Goal: Transaction & Acquisition: Purchase product/service

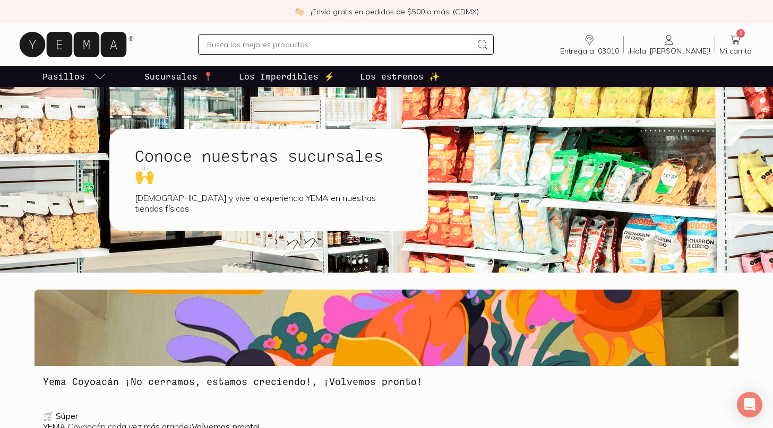
click at [739, 42] on icon at bounding box center [735, 39] width 13 height 13
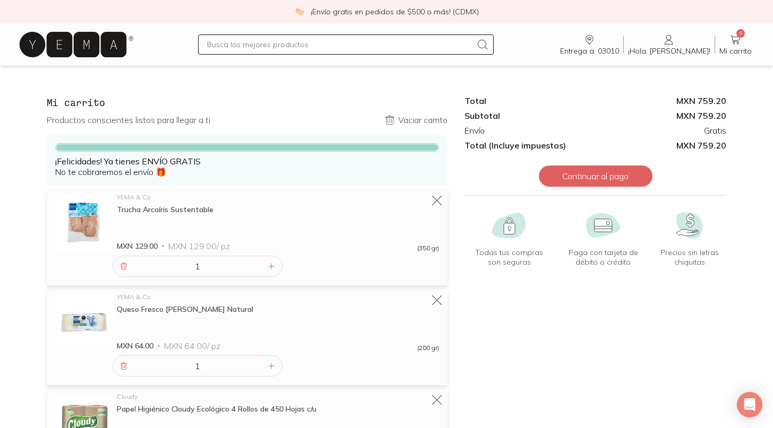
click at [98, 50] on icon at bounding box center [73, 44] width 107 height 25
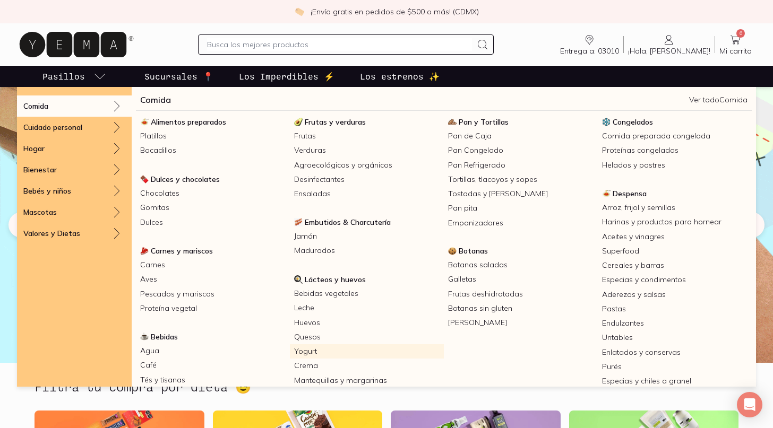
click at [309, 352] on link "Yogurt" at bounding box center [367, 351] width 154 height 14
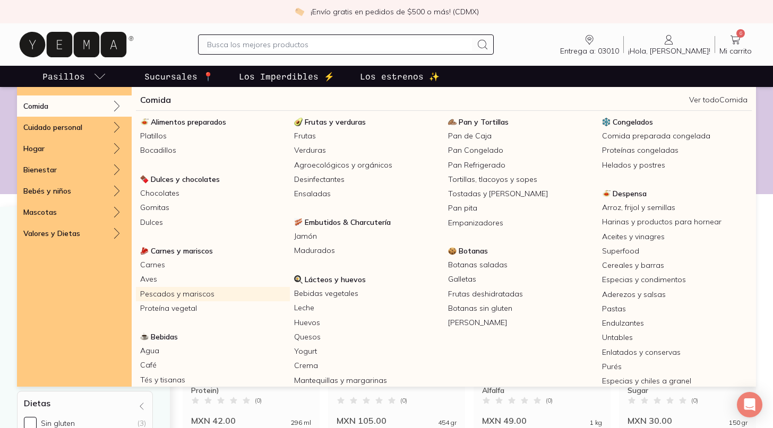
click at [200, 295] on link "Pescados y mariscos" at bounding box center [213, 294] width 154 height 14
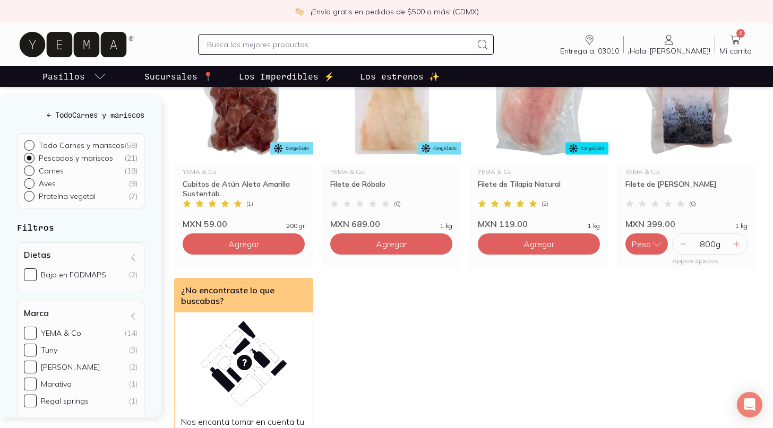
scroll to position [1178, 0]
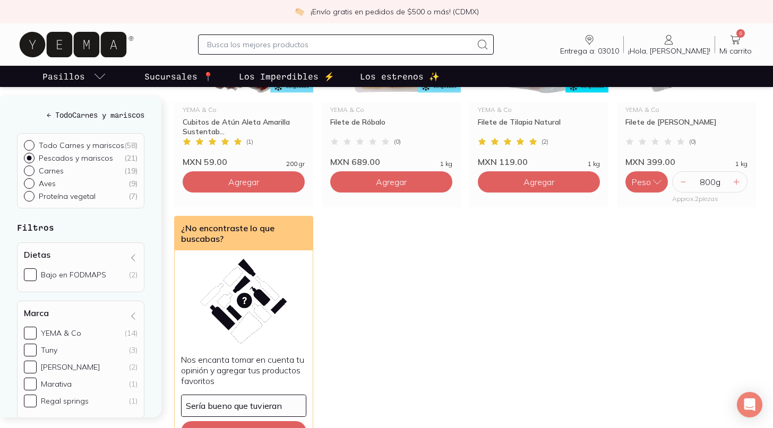
click at [734, 41] on icon at bounding box center [735, 40] width 10 height 9
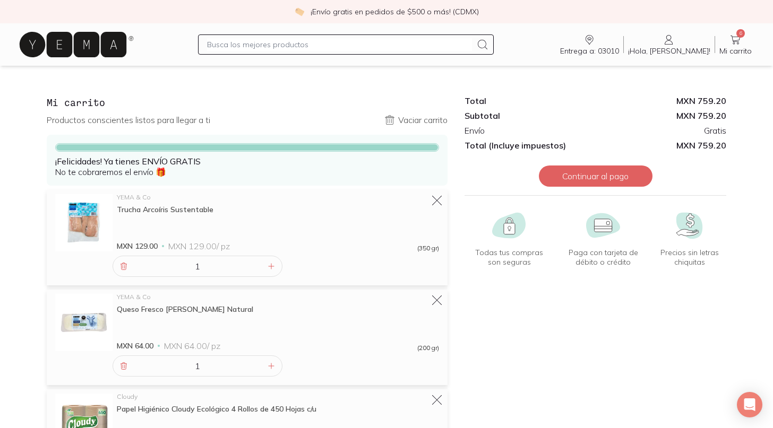
click at [252, 53] on div at bounding box center [346, 44] width 296 height 20
click at [250, 46] on input "text" at bounding box center [339, 44] width 265 height 13
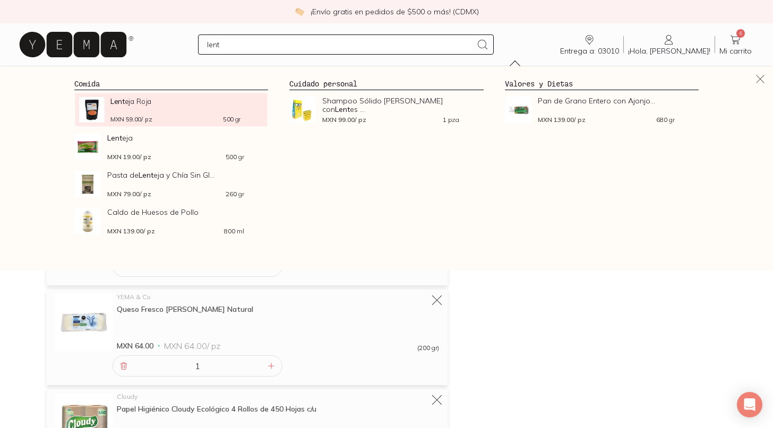
type input "lent"
click at [206, 100] on span "Lent eja Roja" at bounding box center [175, 101] width 130 height 8
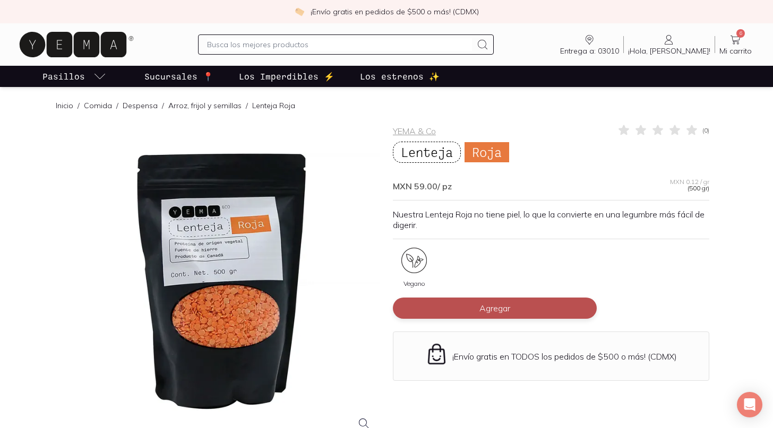
click at [515, 310] on button "Agregar" at bounding box center [495, 308] width 204 height 21
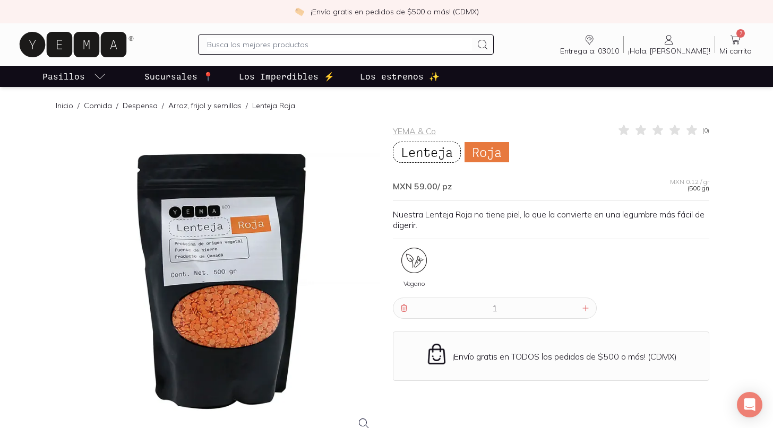
click at [432, 47] on input "text" at bounding box center [339, 44] width 265 height 13
type input "frijol"
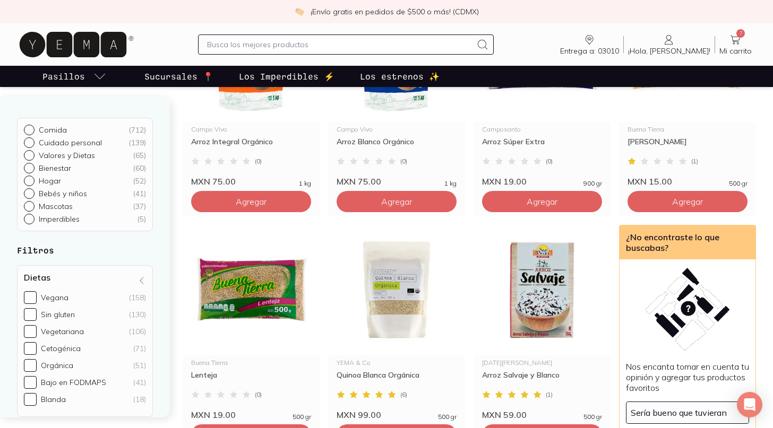
scroll to position [1642, 0]
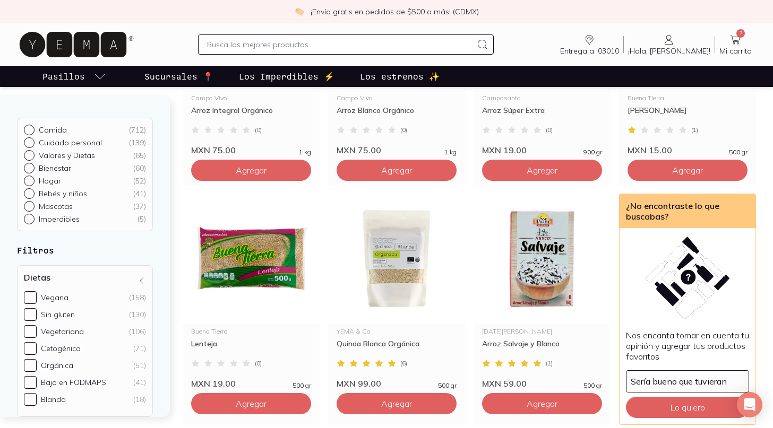
click at [335, 45] on input "text" at bounding box center [339, 44] width 265 height 13
type input "garbanzo"
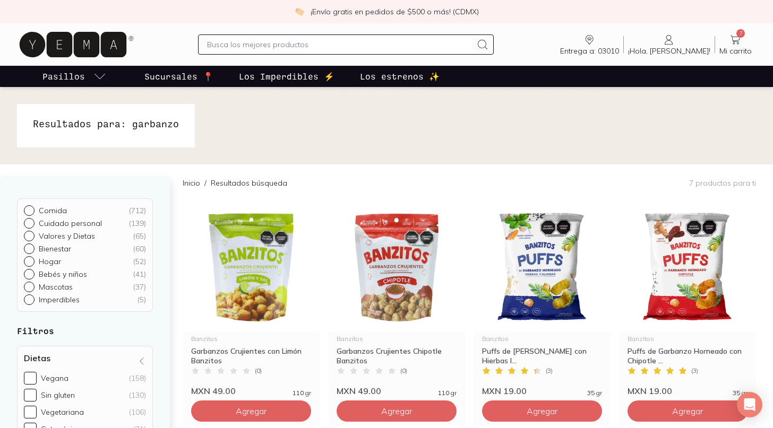
click at [738, 38] on icon at bounding box center [735, 39] width 13 height 13
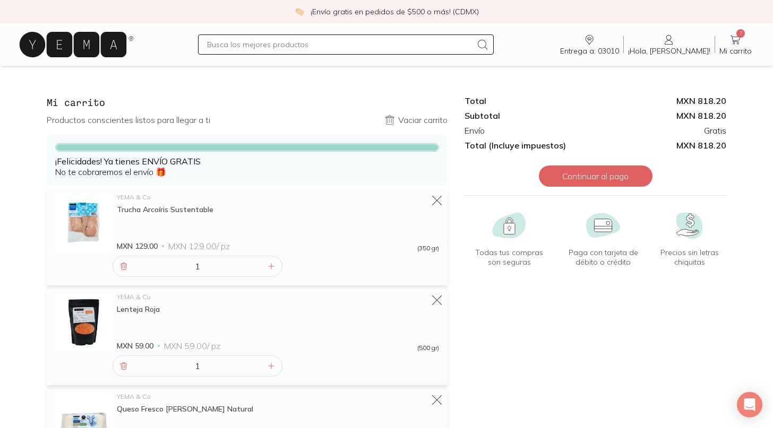
click at [81, 47] on icon at bounding box center [73, 44] width 107 height 25
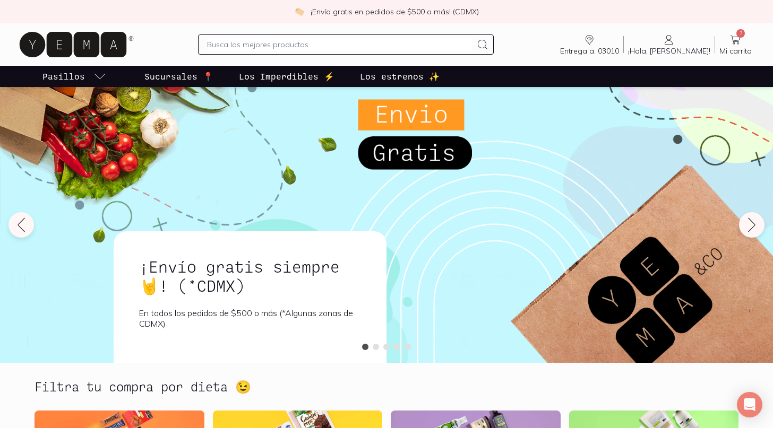
click at [149, 30] on div "Entrega a: 03010 03010 Buscar Buscar ¡Hola, [PERSON_NAME]! [PERSON_NAME] 7 Mi c…" at bounding box center [386, 45] width 739 height 34
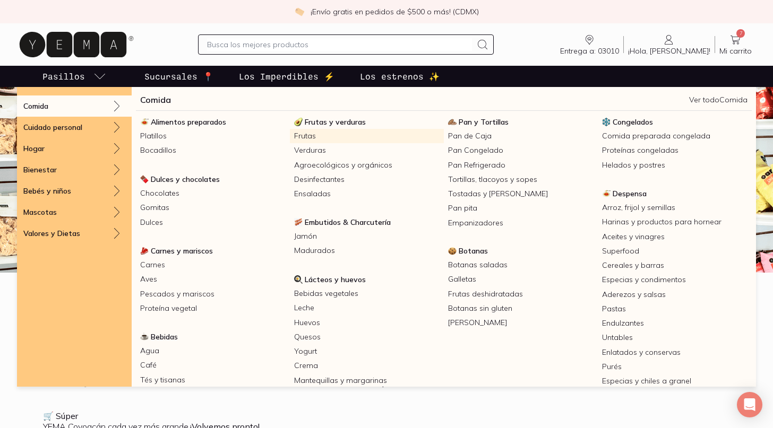
click at [312, 137] on link "Frutas" at bounding box center [367, 136] width 154 height 14
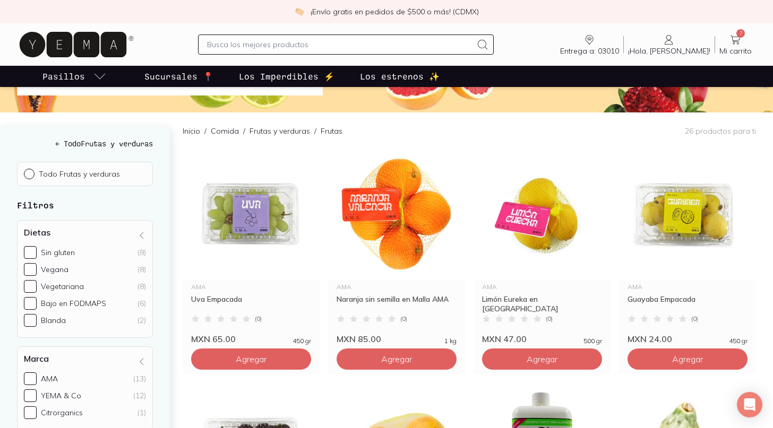
scroll to position [148, 0]
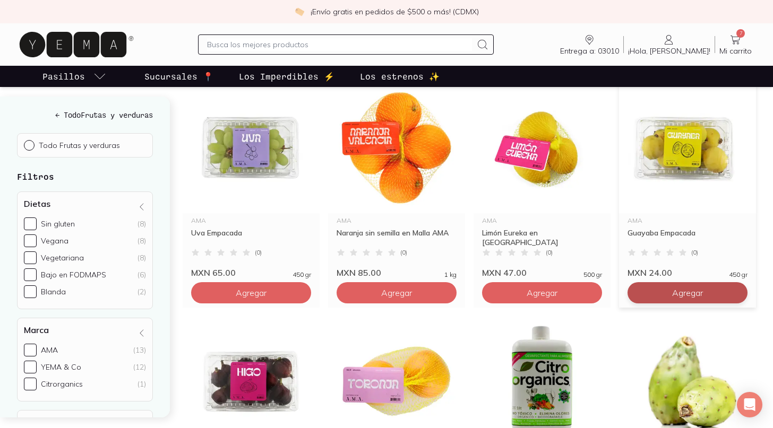
click at [685, 295] on span "Agregar" at bounding box center [687, 293] width 31 height 11
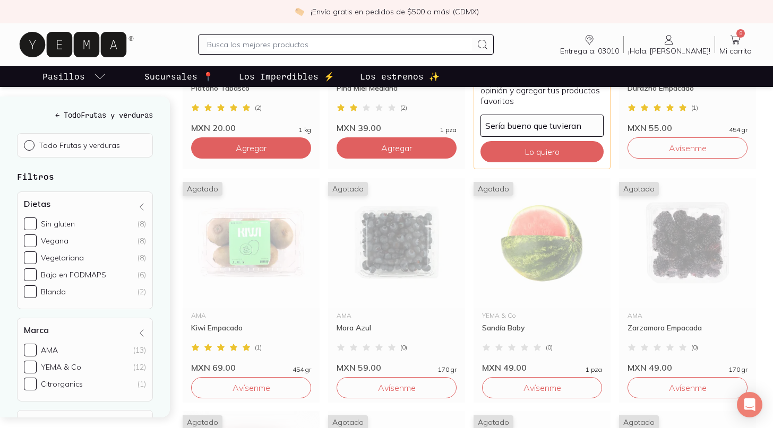
scroll to position [1070, 0]
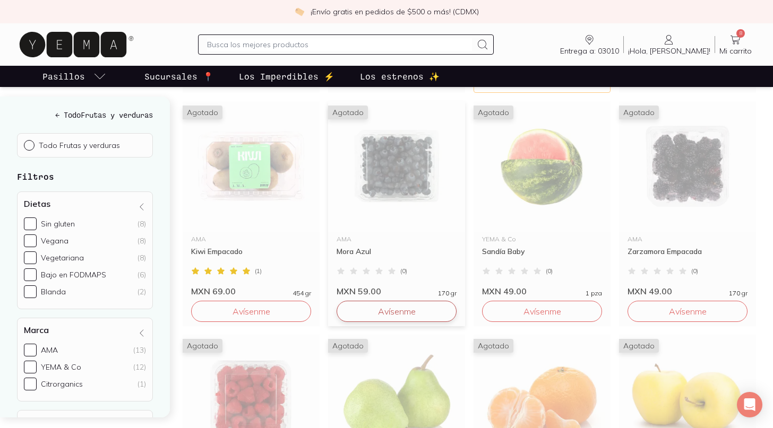
click at [424, 313] on button "Avísenme" at bounding box center [396, 311] width 120 height 21
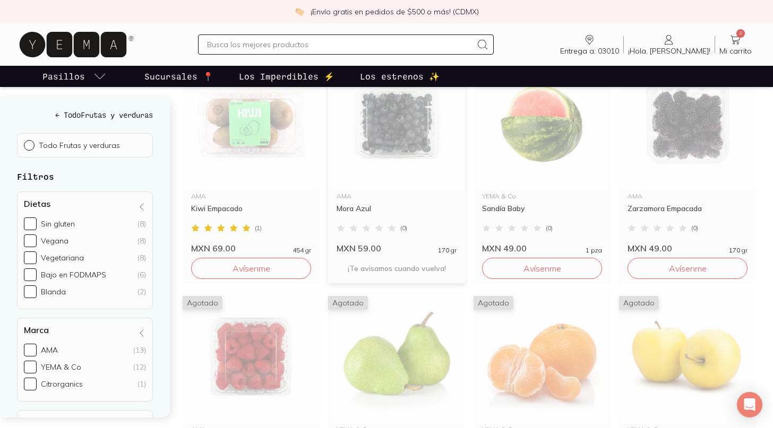
scroll to position [1132, 0]
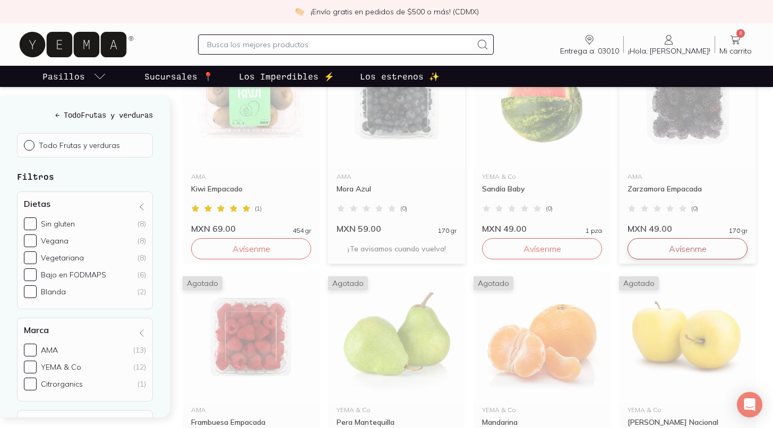
click at [665, 249] on button "Avísenme" at bounding box center [687, 248] width 120 height 21
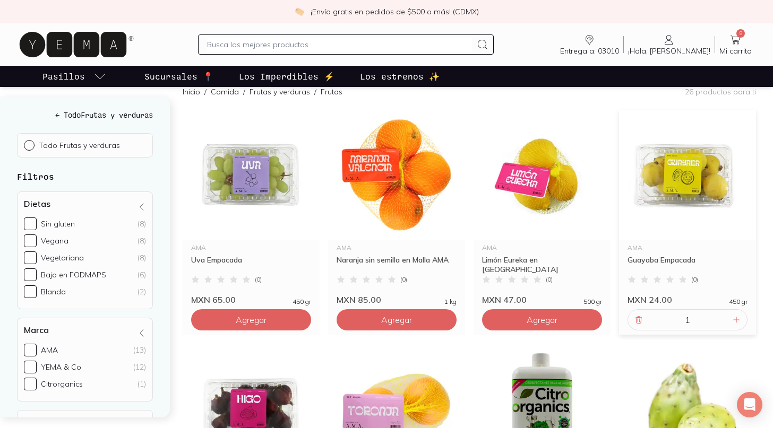
scroll to position [0, 0]
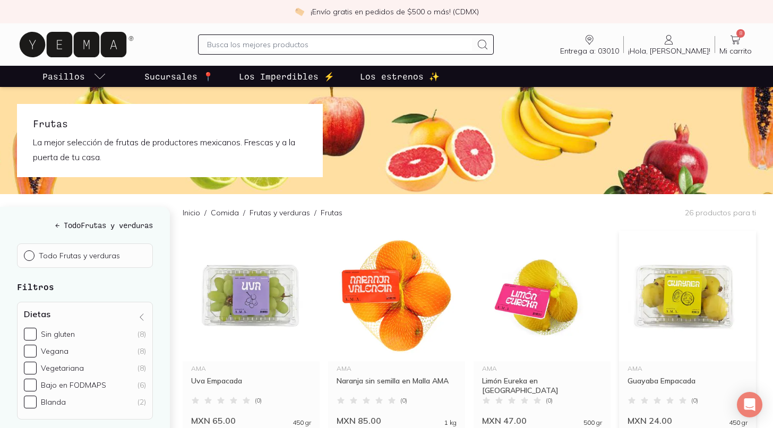
click at [730, 45] on icon at bounding box center [735, 39] width 13 height 13
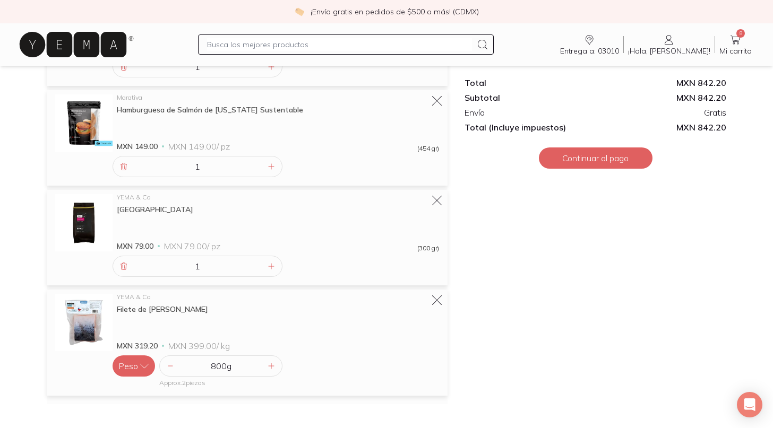
scroll to position [636, 0]
